Goal: Navigation & Orientation: Find specific page/section

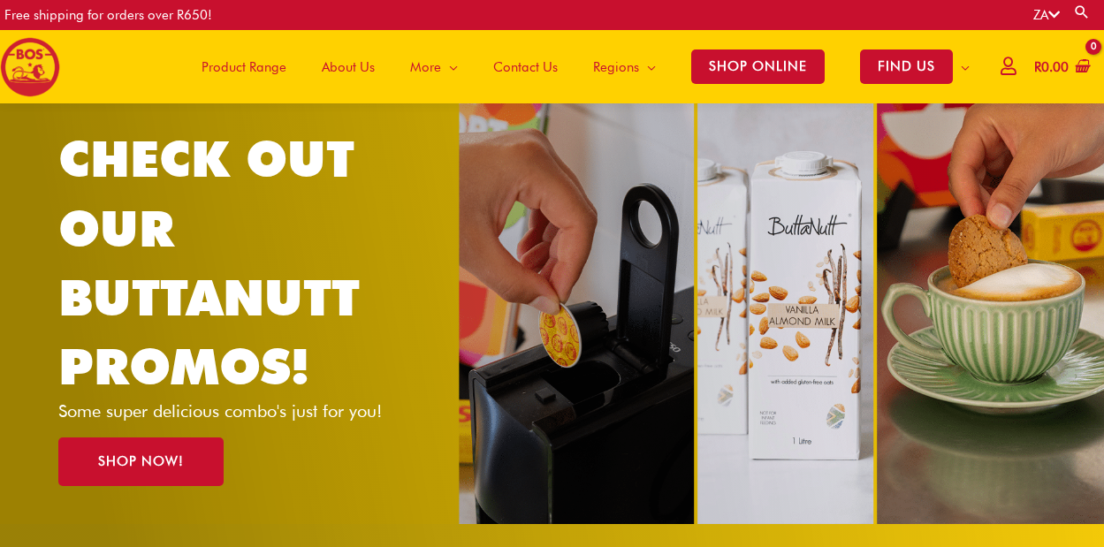
scroll to position [39, 0]
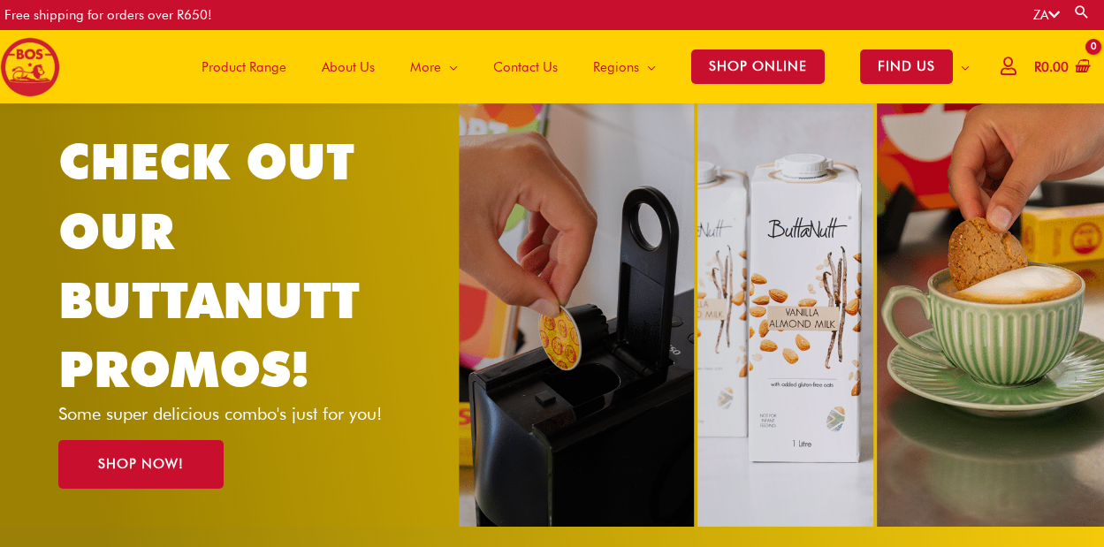
click at [272, 68] on span "Product Range" at bounding box center [243, 67] width 85 height 53
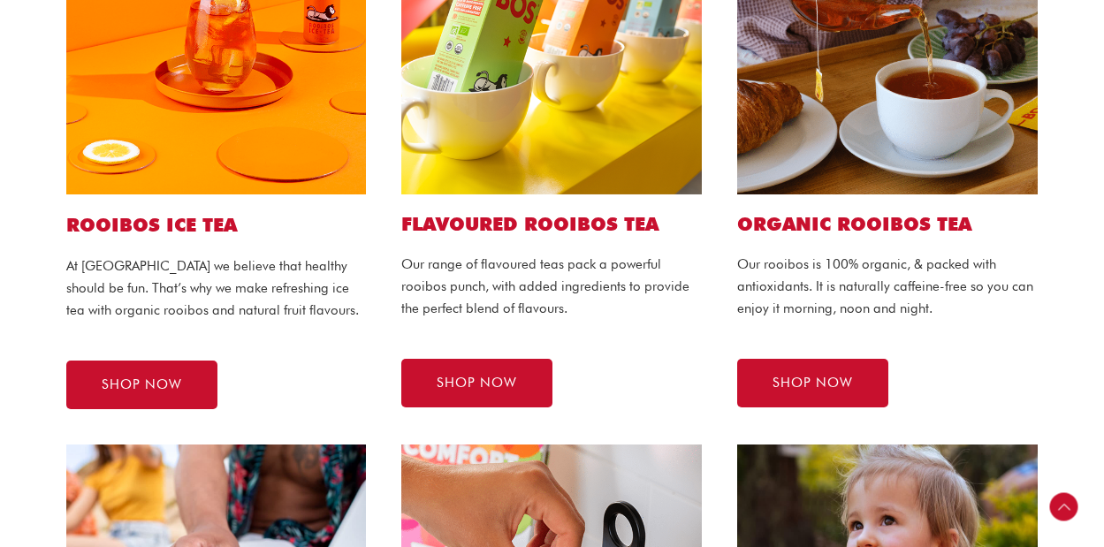
scroll to position [565, 0]
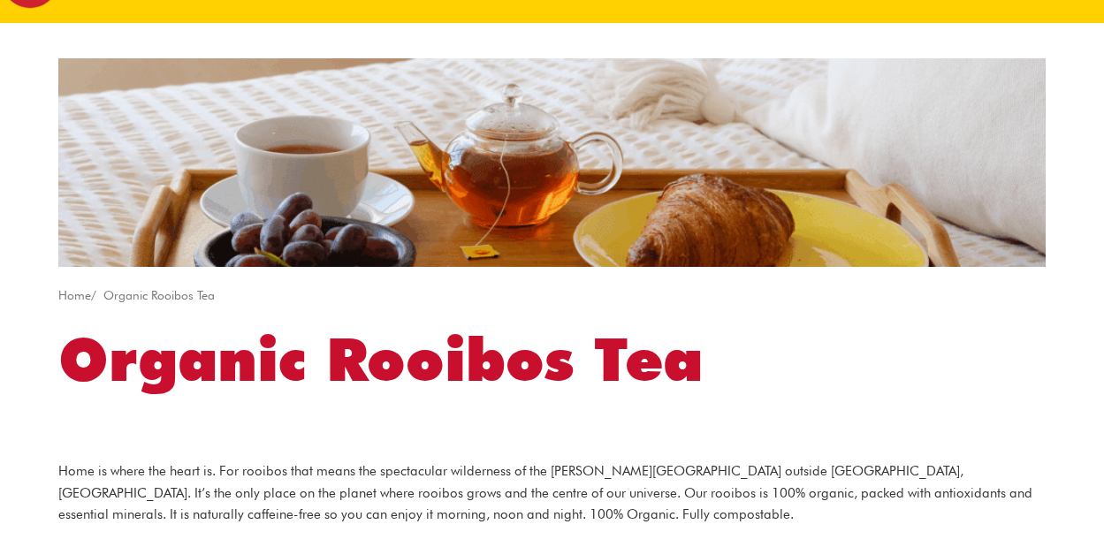
scroll to position [67, 0]
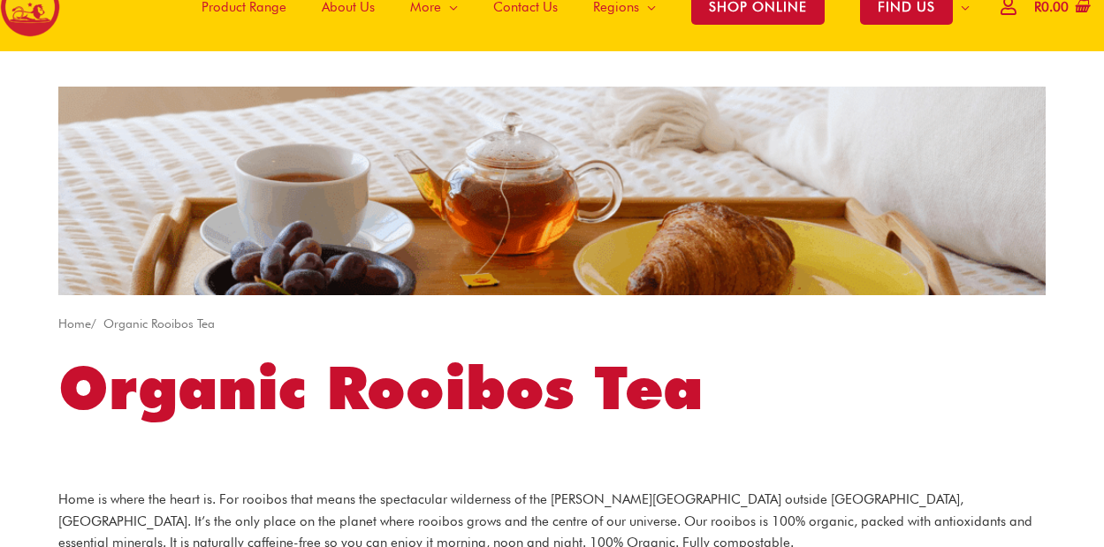
drag, startPoint x: 636, startPoint y: 178, endPoint x: -11, endPoint y: 38, distance: 661.8
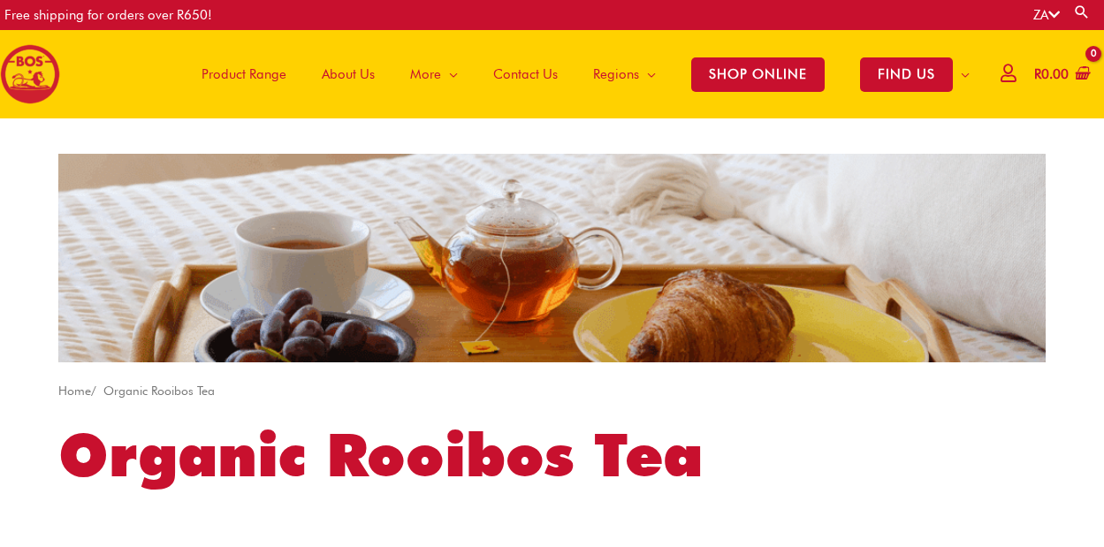
scroll to position [0, 0]
click at [260, 79] on span "Product Range" at bounding box center [243, 74] width 85 height 53
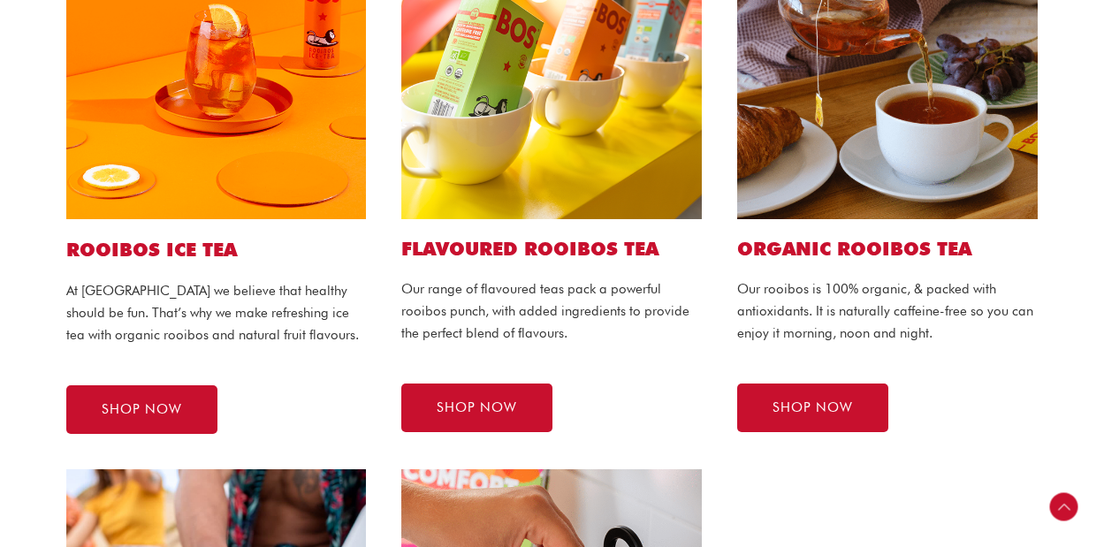
scroll to position [556, 0]
